Goal: Transaction & Acquisition: Purchase product/service

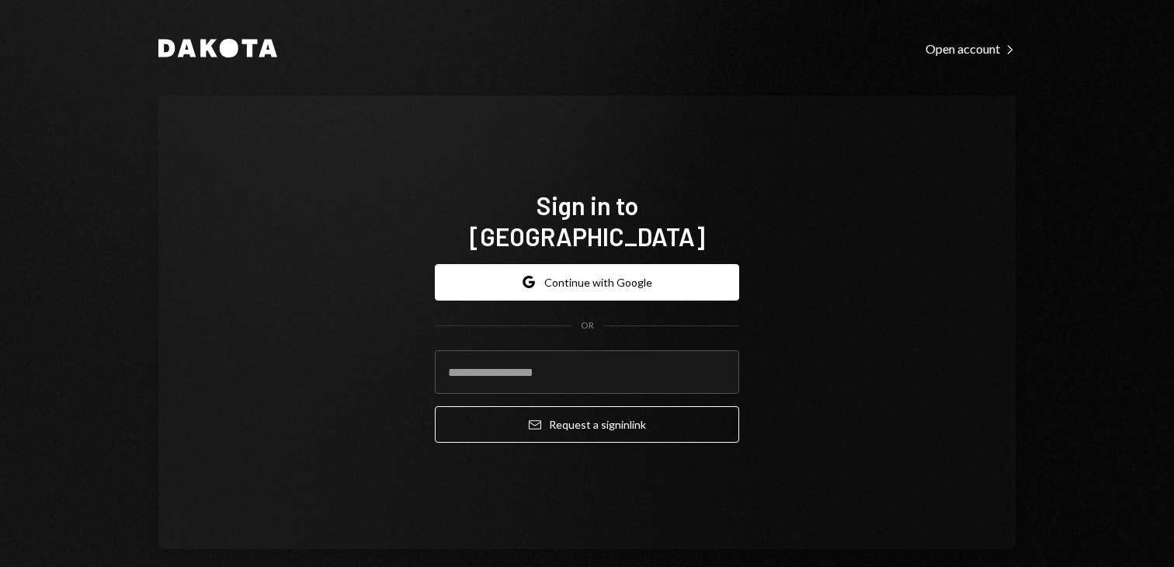
click at [503, 281] on button "Google Continue with Google" at bounding box center [587, 282] width 304 height 36
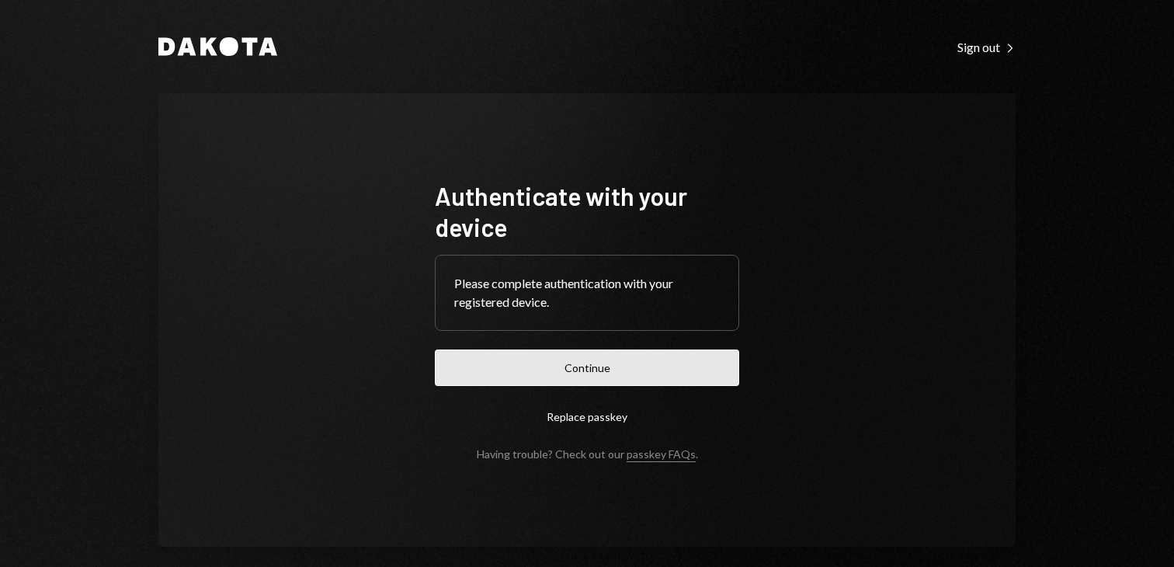
click at [545, 374] on button "Continue" at bounding box center [587, 367] width 304 height 36
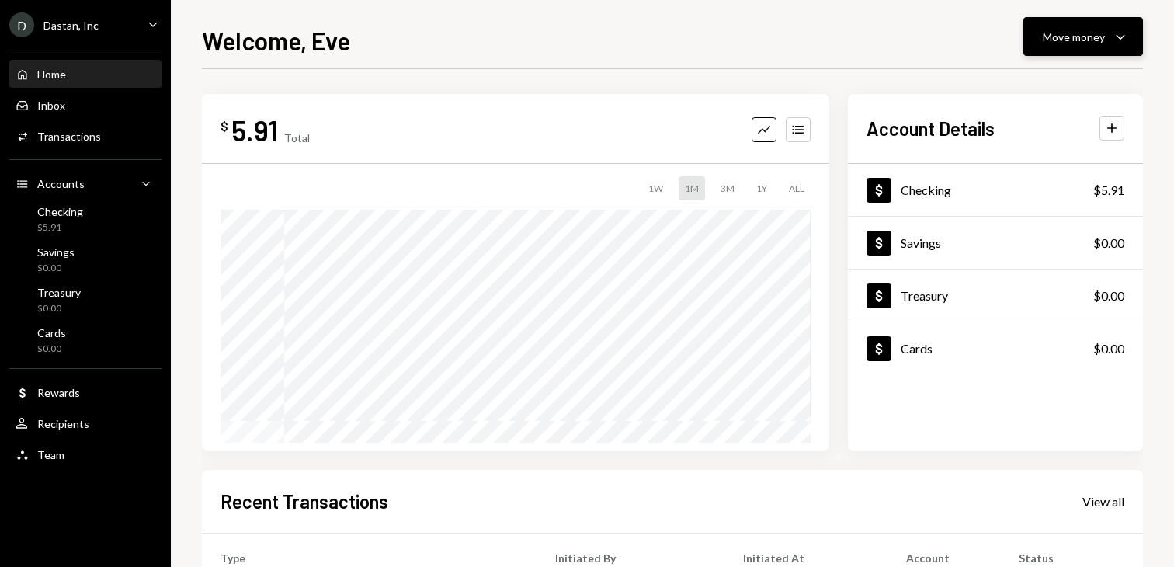
click at [1084, 41] on div "Move money" at bounding box center [1073, 37] width 62 height 16
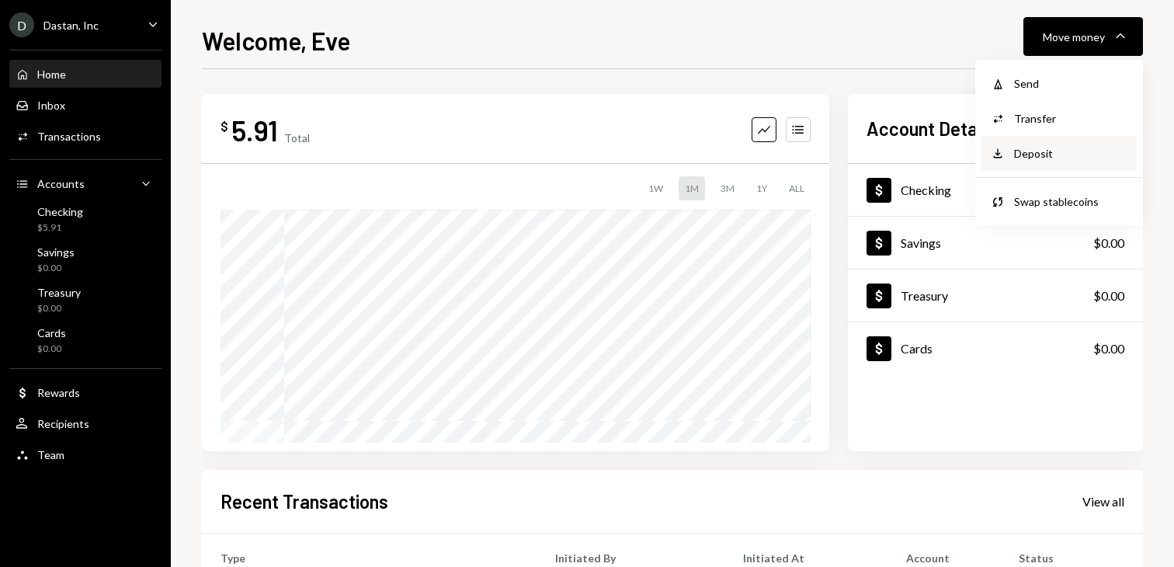
click at [1007, 157] on div "Deposit Deposit" at bounding box center [1058, 153] width 137 height 16
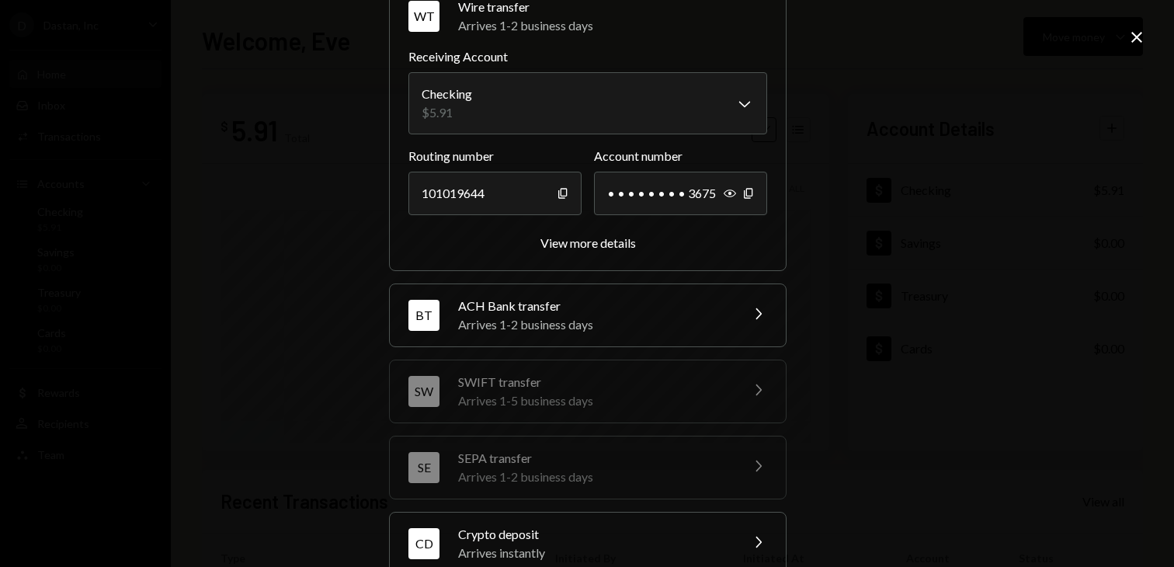
scroll to position [189, 0]
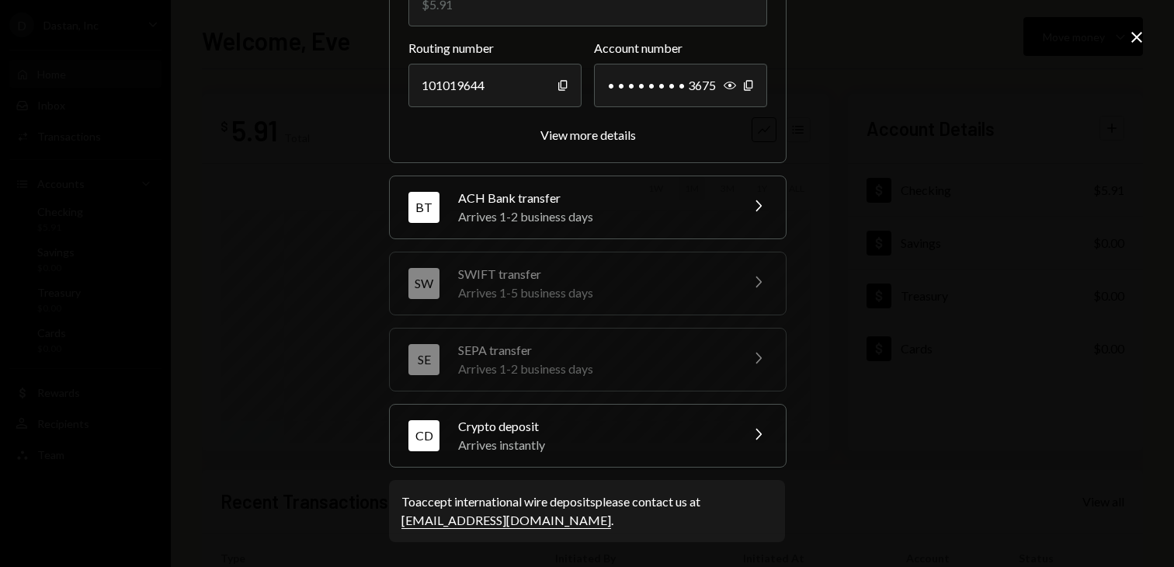
click at [533, 423] on div "Crypto deposit" at bounding box center [594, 426] width 272 height 19
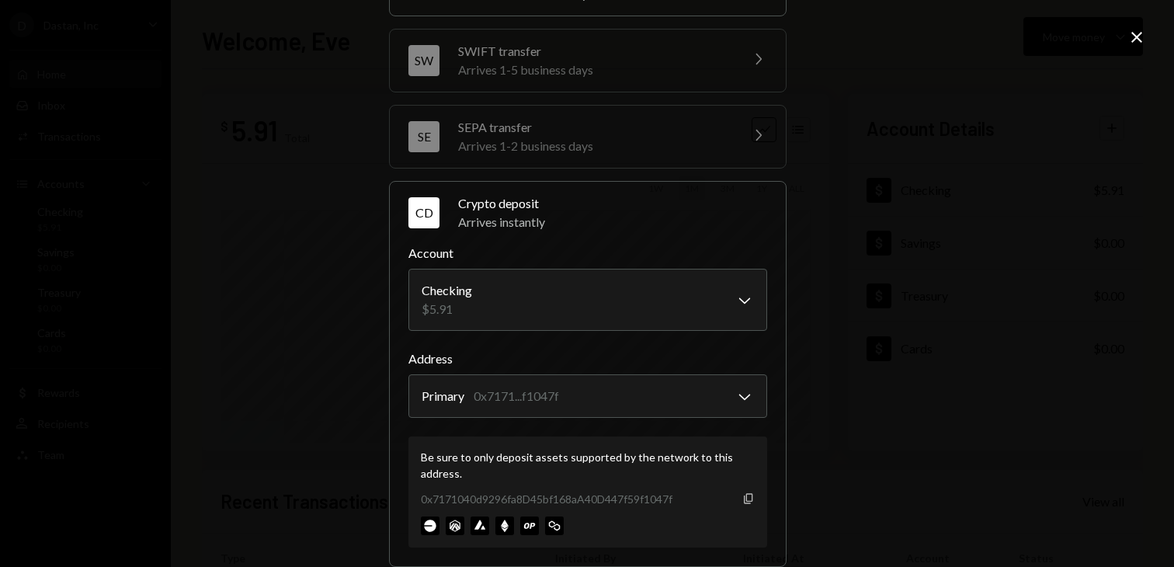
click at [748, 500] on icon "Copy" at bounding box center [748, 498] width 12 height 12
click at [1132, 38] on icon "Close" at bounding box center [1136, 37] width 19 height 19
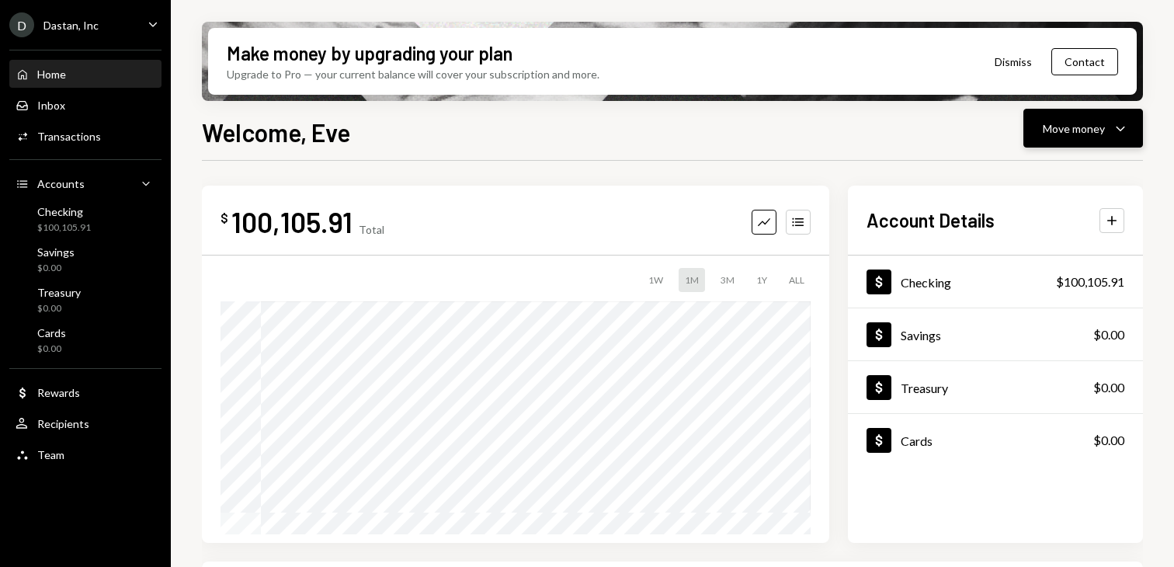
click at [1065, 138] on button "Move money Caret Down" at bounding box center [1083, 128] width 120 height 39
click at [1007, 186] on div "Withdraw Send" at bounding box center [1058, 175] width 155 height 35
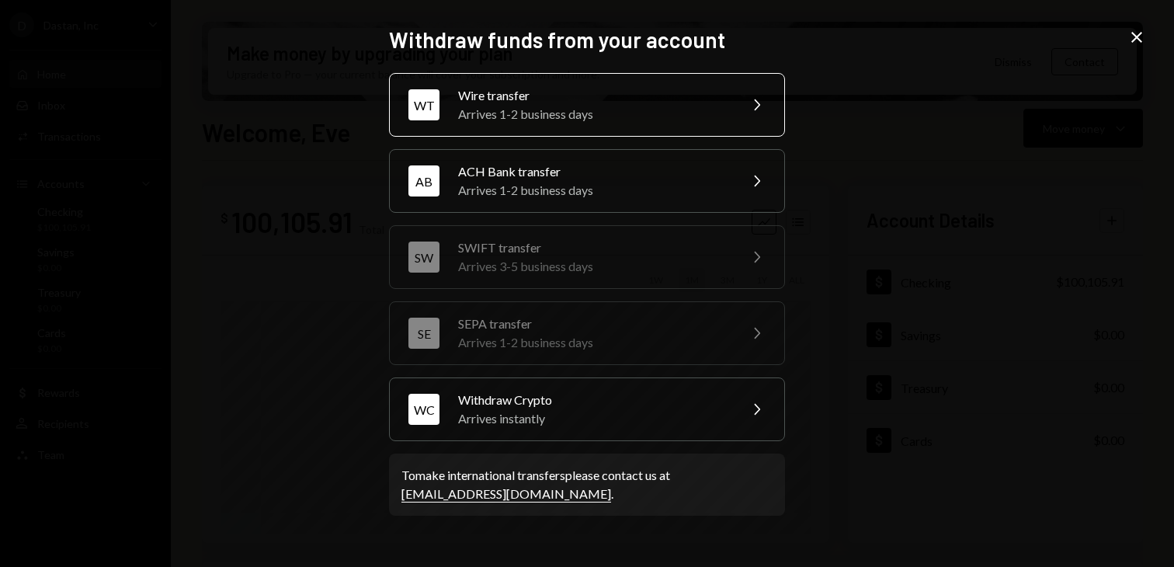
click at [569, 81] on div "WT Wire transfer Arrives 1-2 business days Chevron Right" at bounding box center [587, 105] width 396 height 64
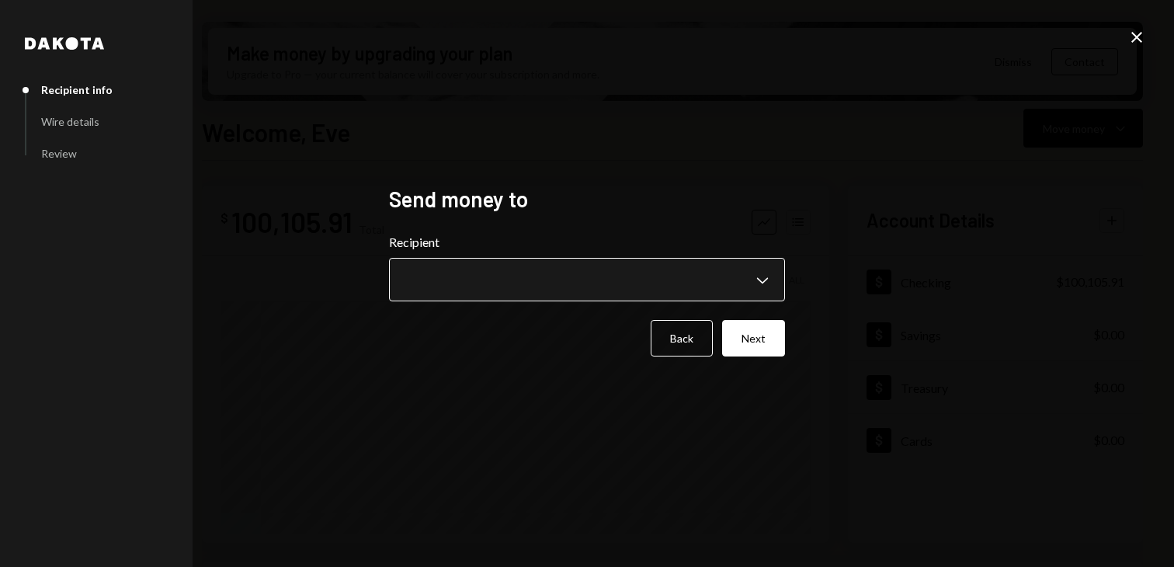
click at [486, 293] on body "[PERSON_NAME], Inc Caret Down Home Home Inbox Inbox Activities Transactions Acc…" at bounding box center [587, 283] width 1174 height 567
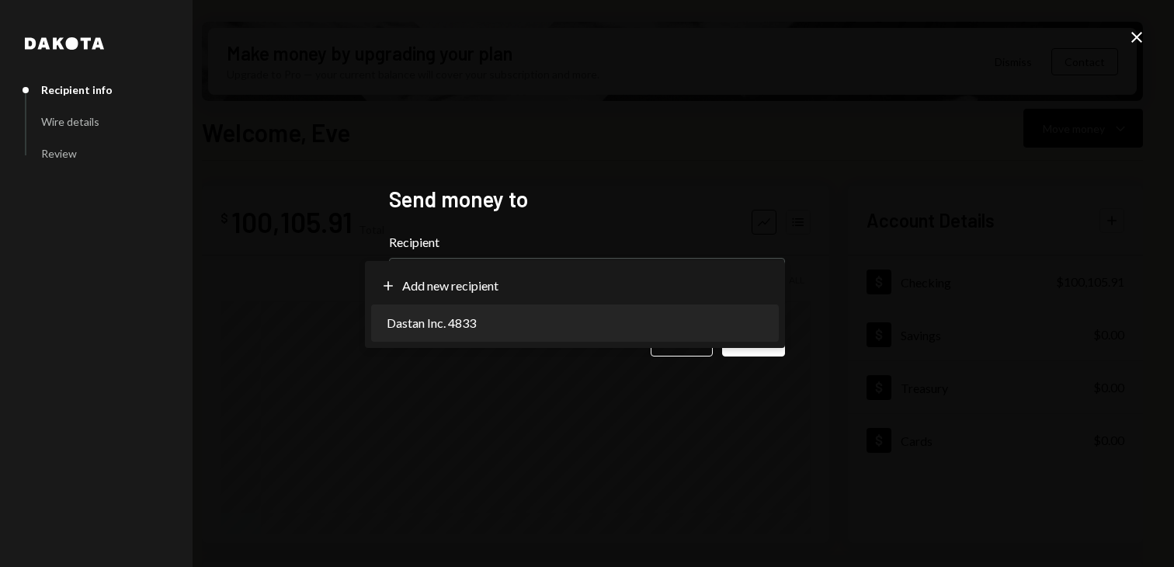
select select "**********"
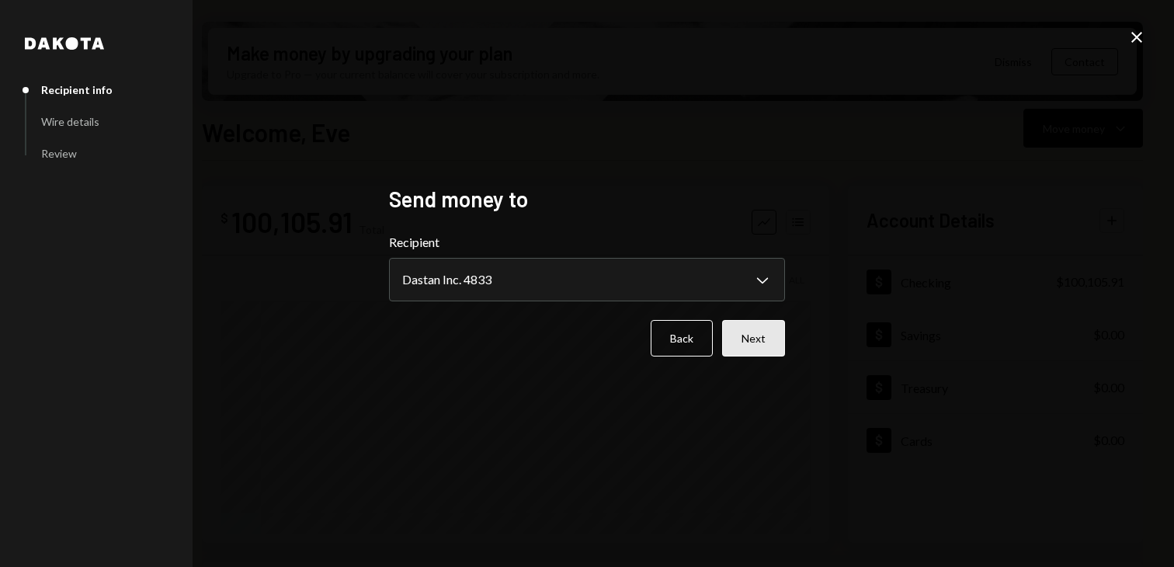
click at [745, 335] on button "Next" at bounding box center [753, 338] width 63 height 36
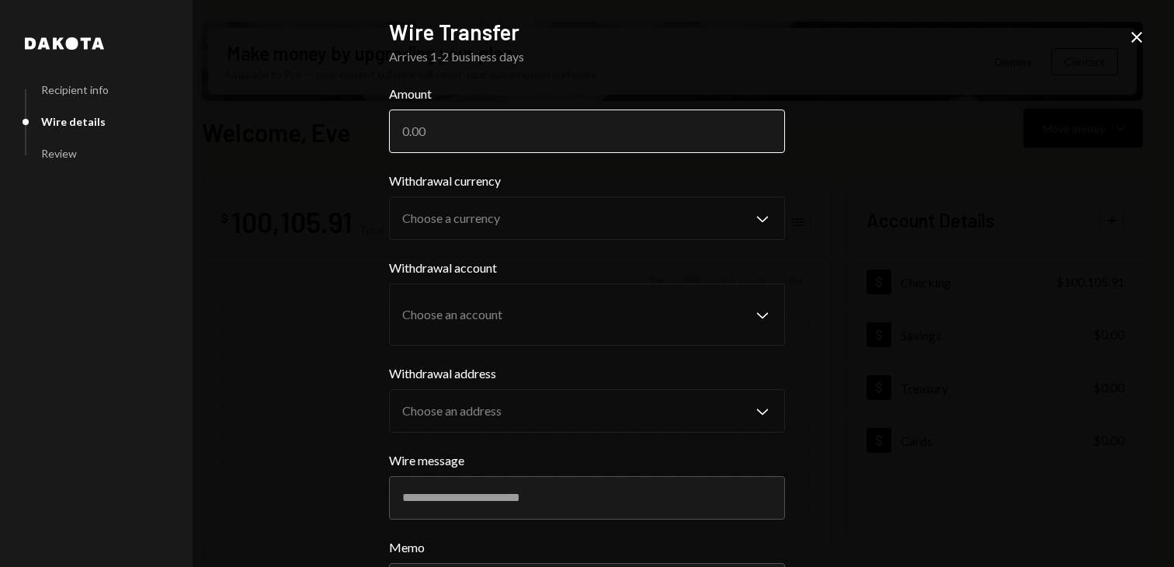
click at [475, 127] on input "Amount" at bounding box center [587, 130] width 396 height 43
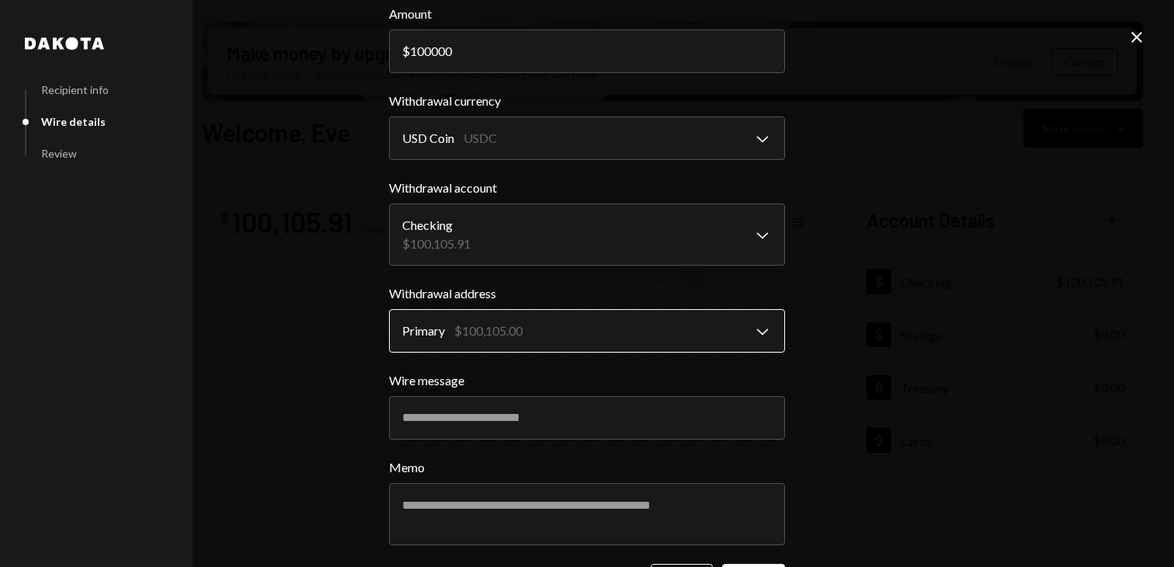
scroll to position [137, 0]
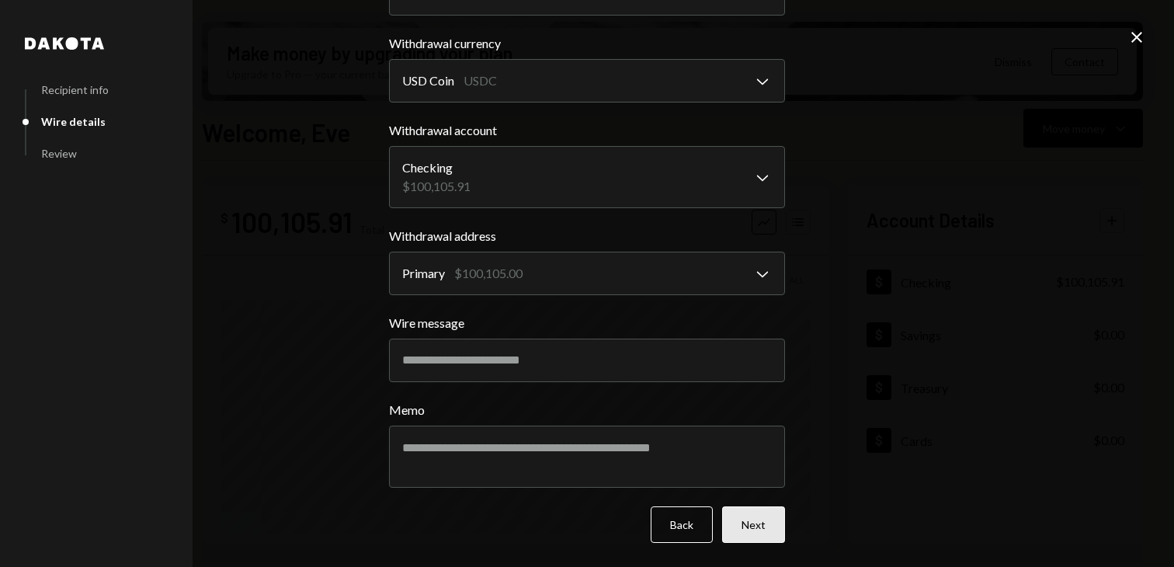
click at [747, 515] on button "Next" at bounding box center [753, 524] width 63 height 36
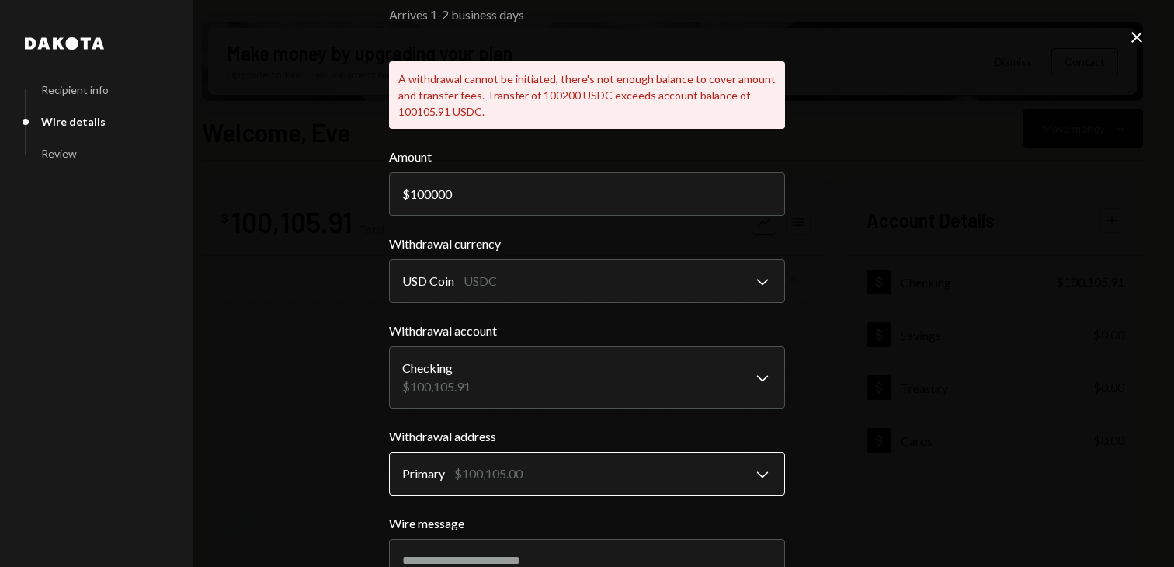
scroll to position [0, 0]
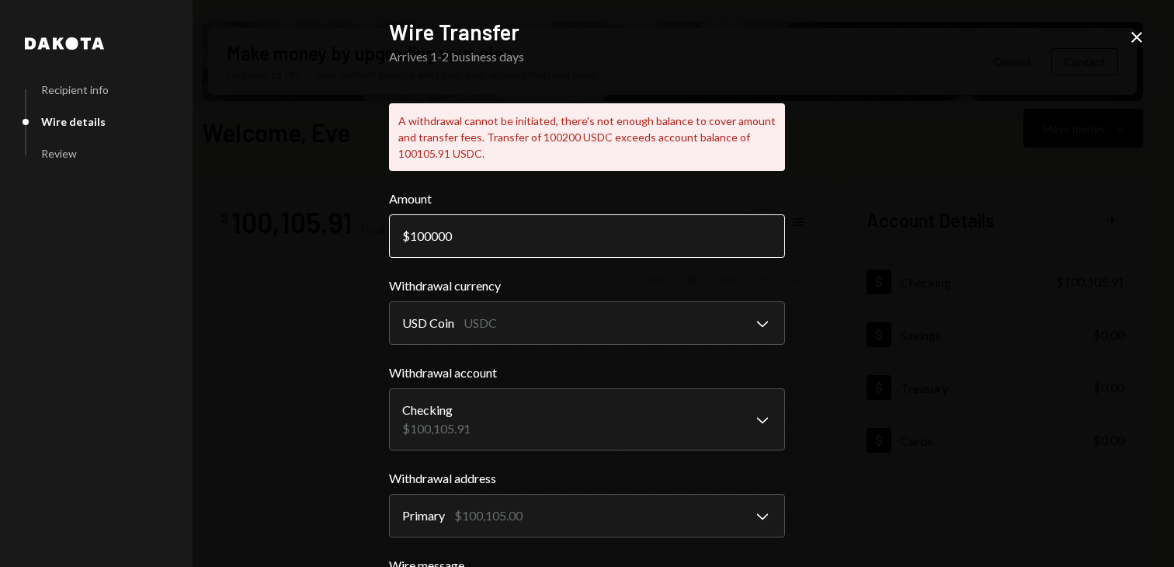
click at [463, 231] on input "100000" at bounding box center [587, 235] width 396 height 43
type input "1"
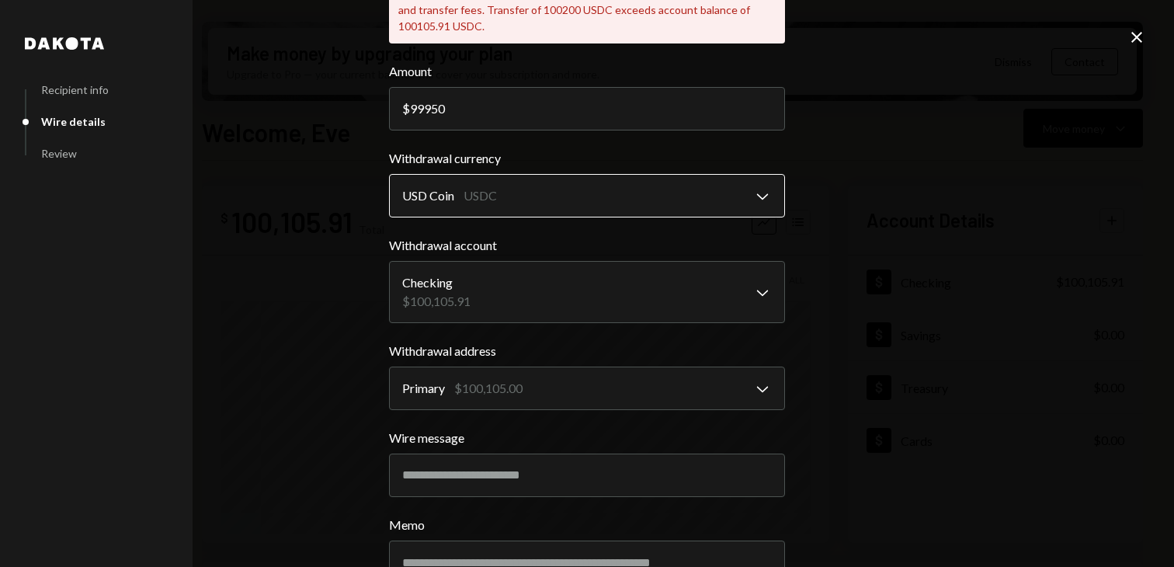
scroll to position [242, 0]
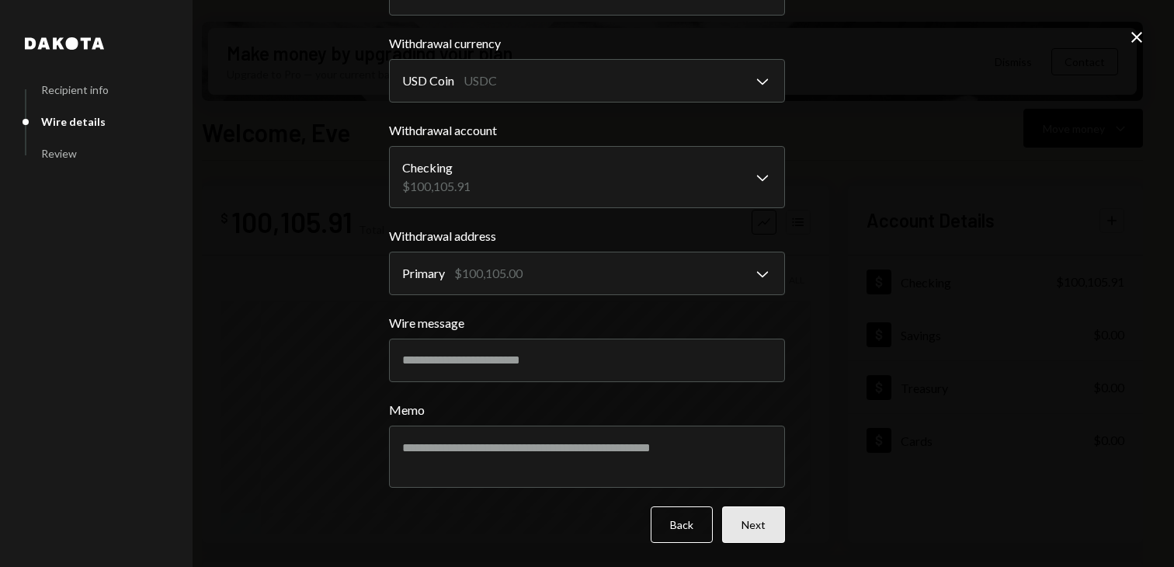
click at [743, 536] on button "Next" at bounding box center [753, 524] width 63 height 36
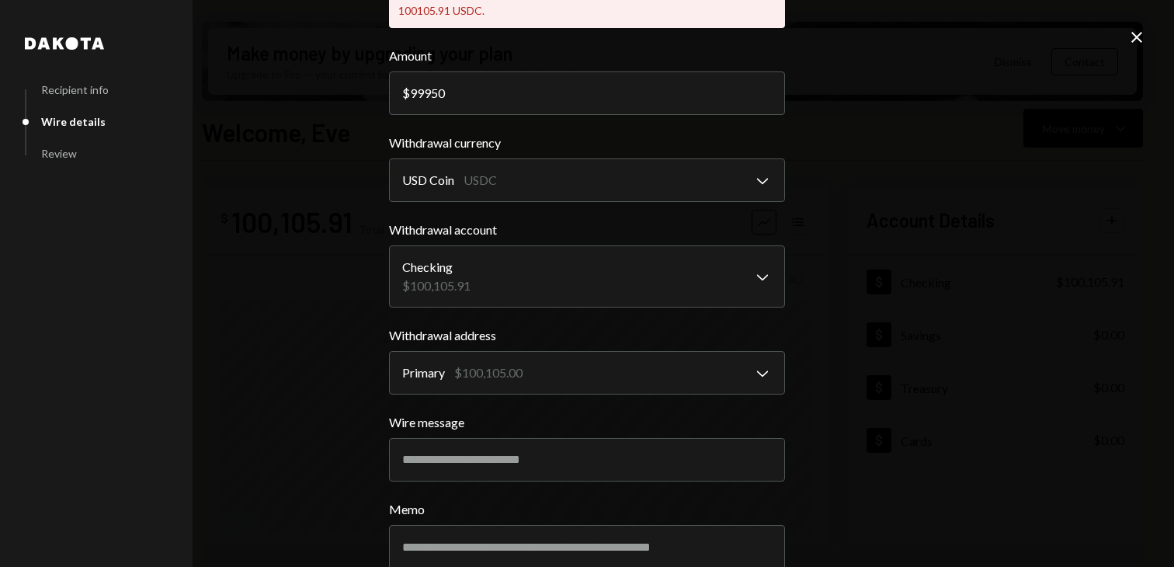
scroll to position [0, 0]
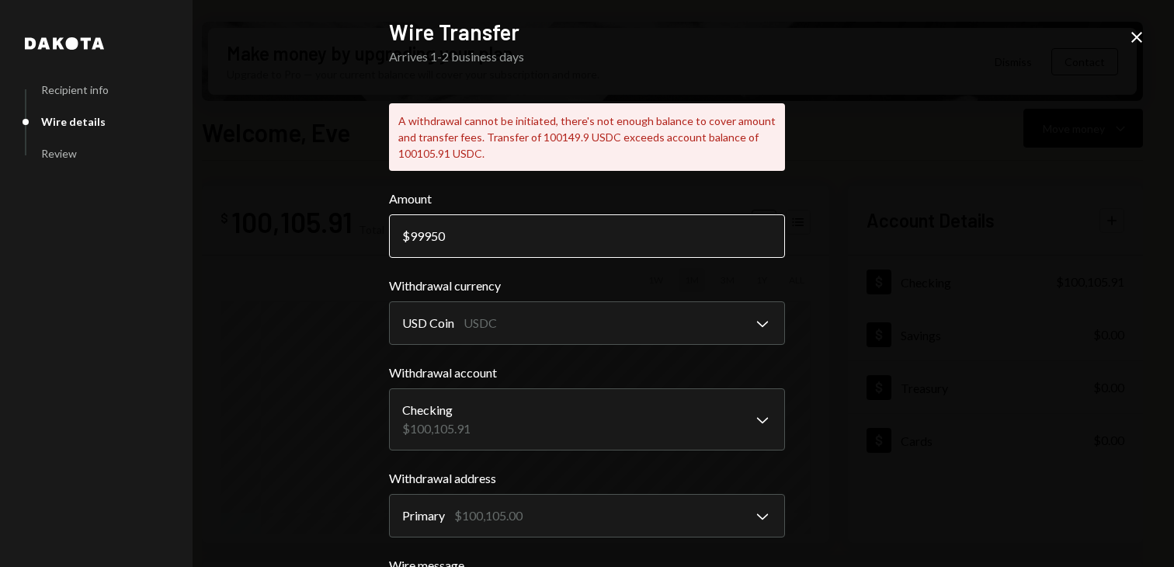
click at [489, 235] on input "99950" at bounding box center [587, 235] width 396 height 43
type input "99900"
click at [991, 321] on div "**********" at bounding box center [587, 283] width 1174 height 567
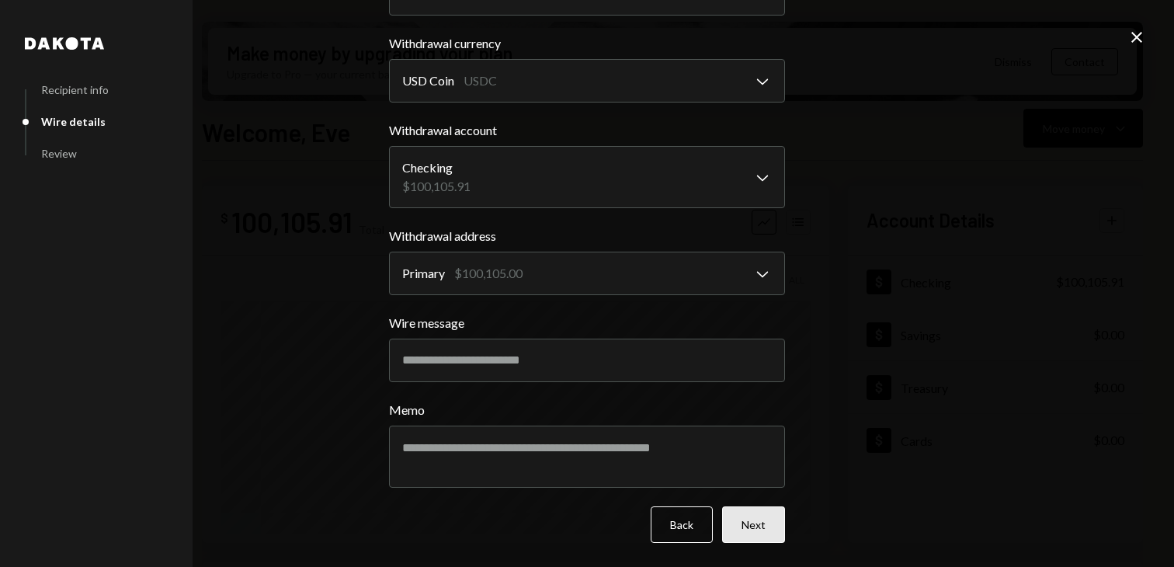
click at [758, 525] on button "Next" at bounding box center [753, 524] width 63 height 36
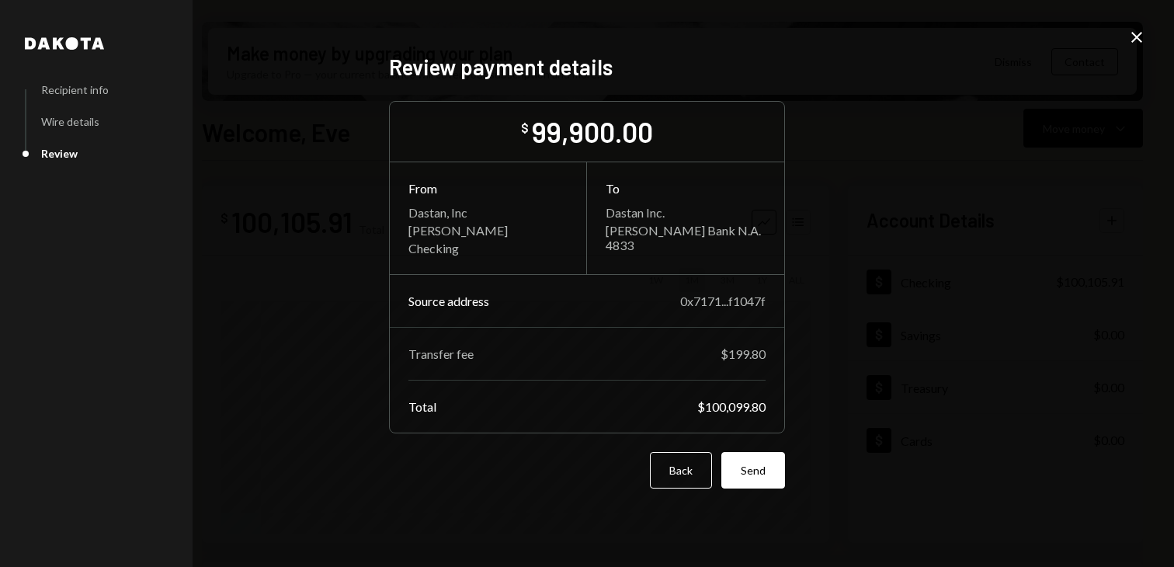
scroll to position [0, 0]
click at [743, 457] on button "Send" at bounding box center [753, 470] width 64 height 36
